Goal: Find specific page/section: Find specific page/section

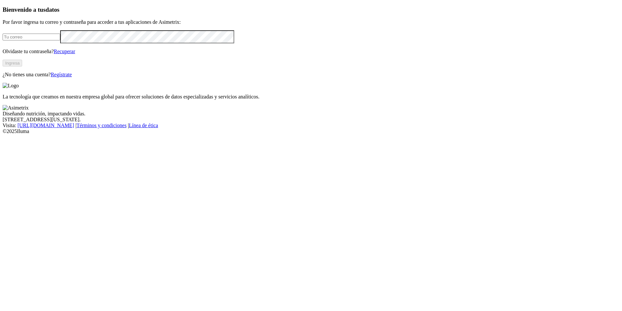
type input "[EMAIL_ADDRESS][DOMAIN_NAME]"
click at [22, 66] on button "Ingresa" at bounding box center [13, 63] width 20 height 7
